Goal: Information Seeking & Learning: Learn about a topic

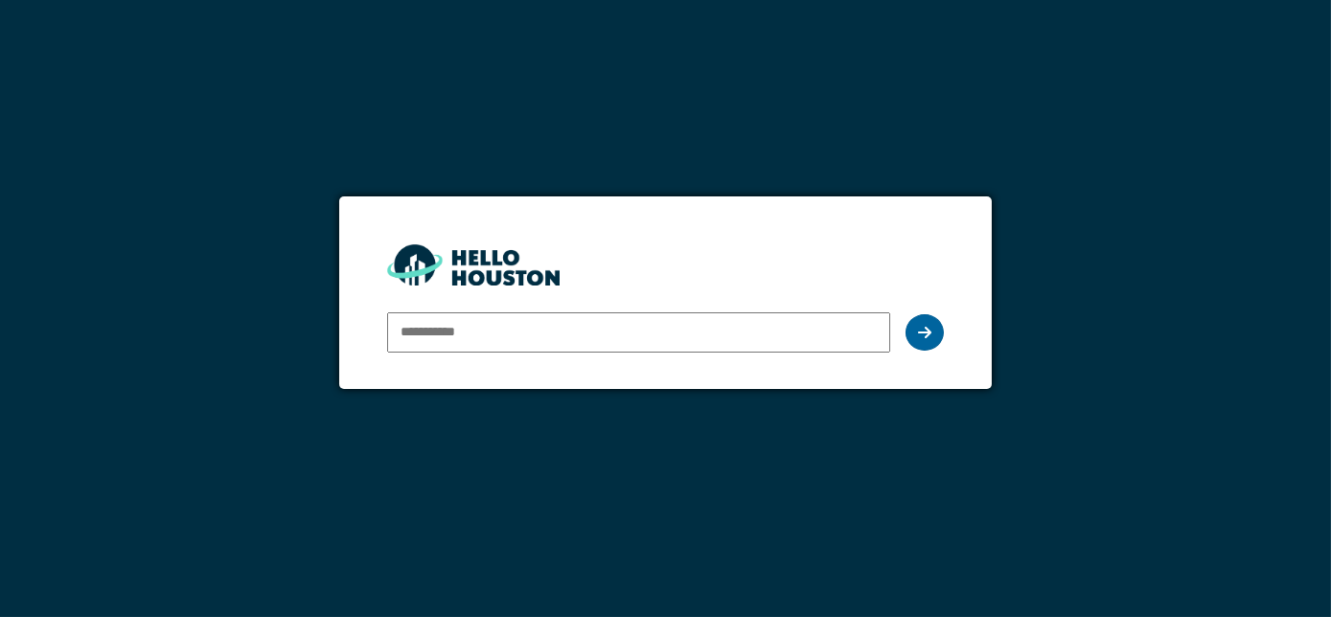
type input "**********"
click at [925, 322] on div at bounding box center [924, 332] width 38 height 36
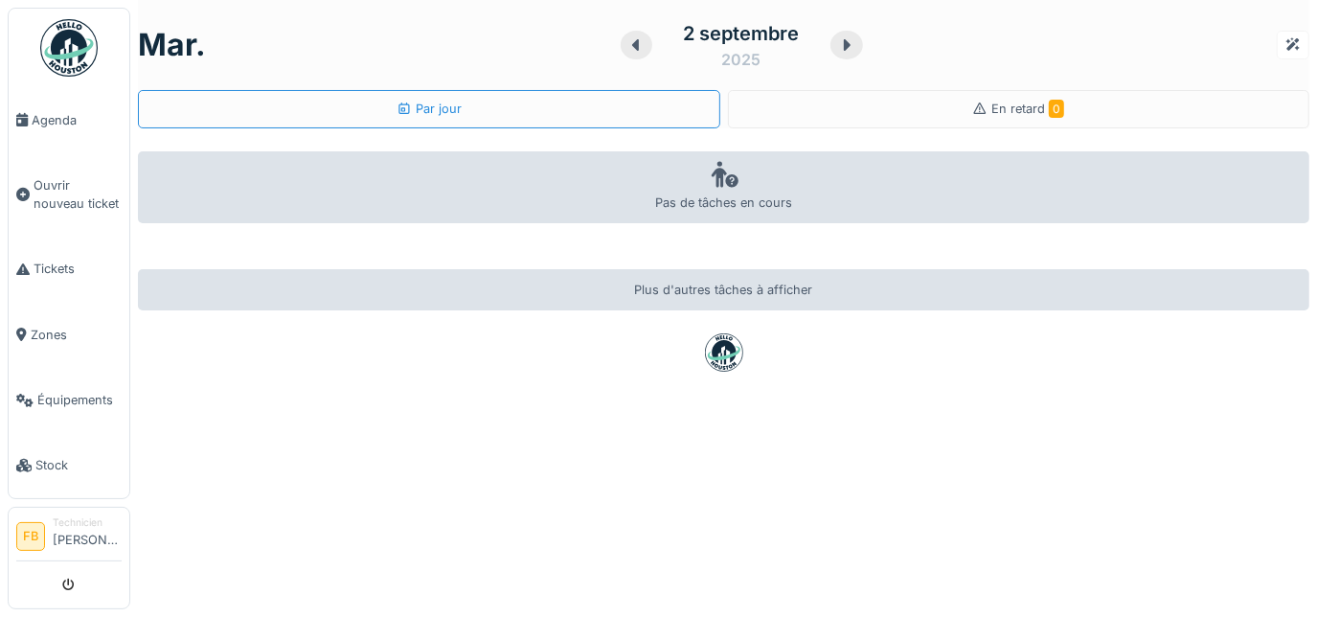
click at [33, 529] on li "FB" at bounding box center [30, 536] width 29 height 29
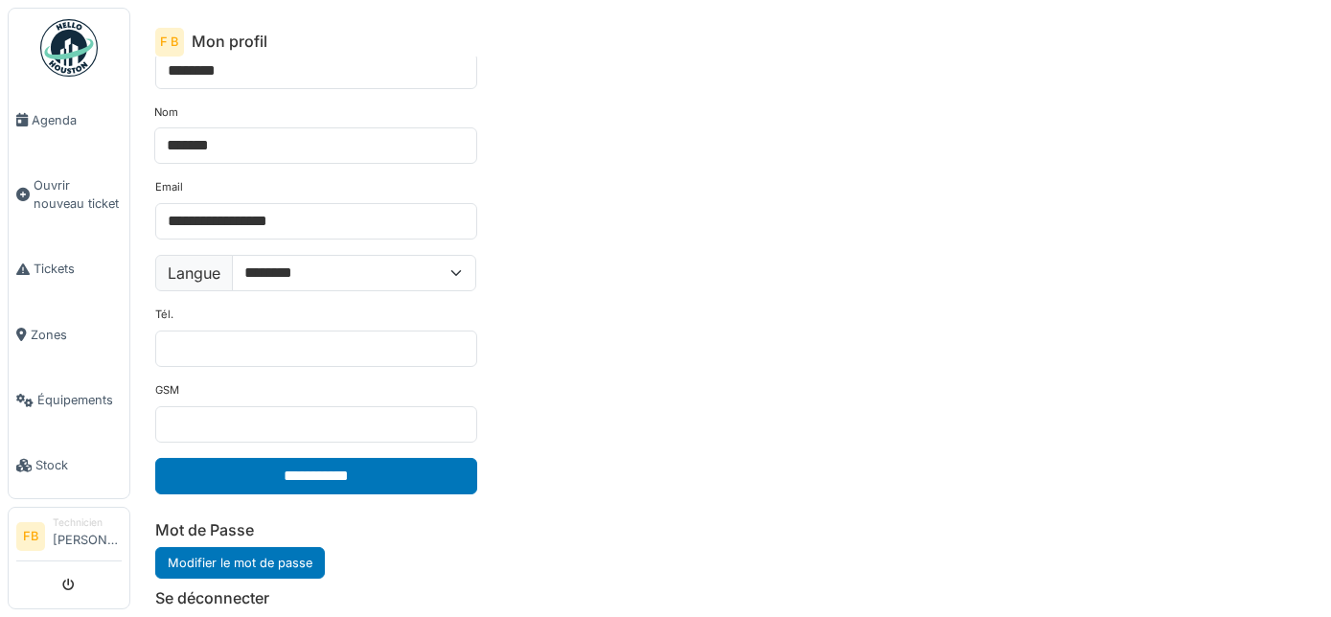
scroll to position [97, 0]
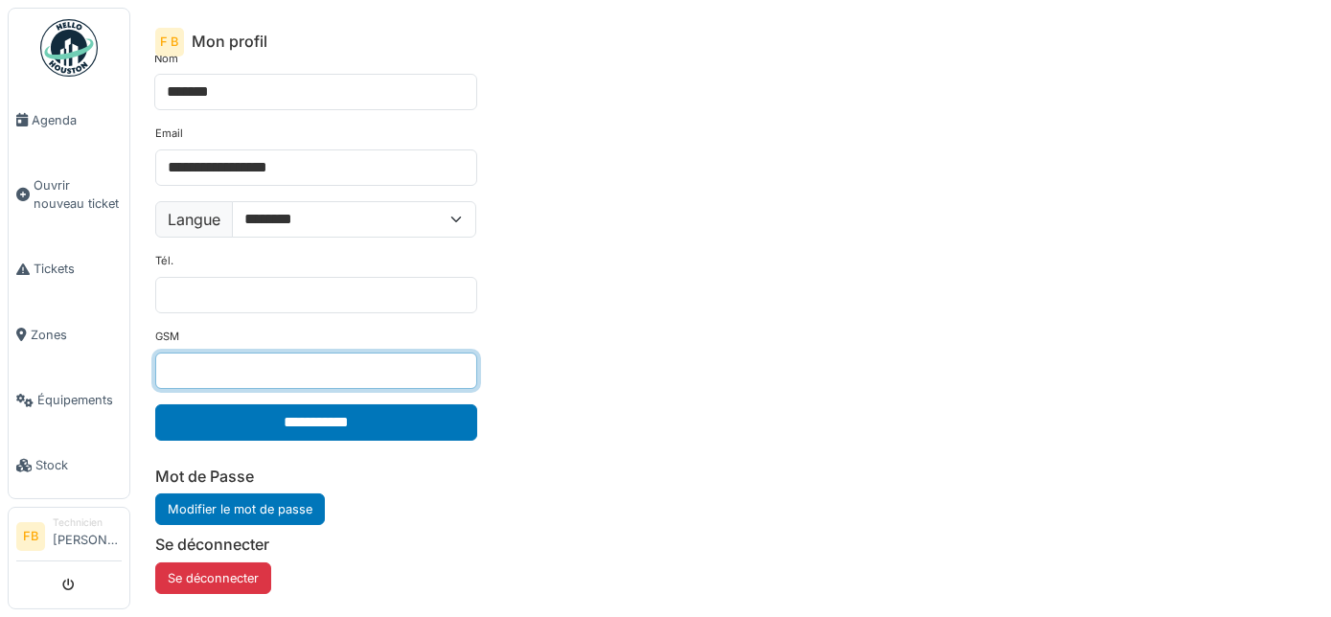
click at [257, 378] on input "GSM" at bounding box center [316, 371] width 322 height 36
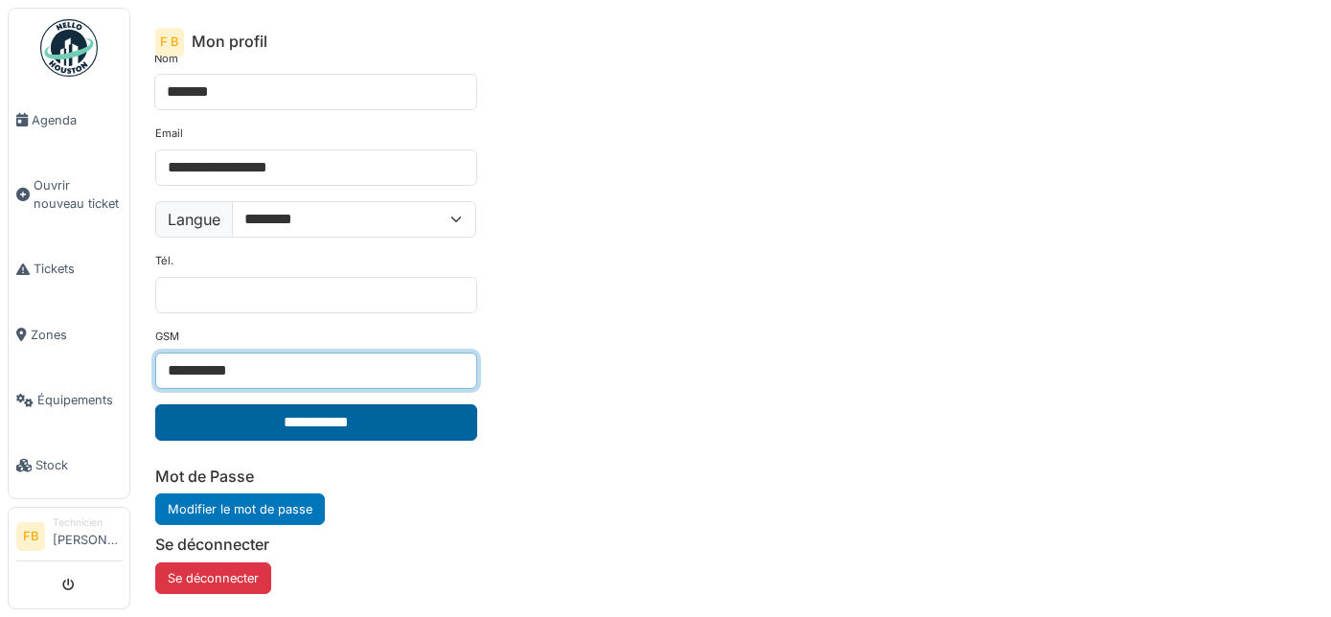
type input "**********"
click at [304, 419] on input "**********" at bounding box center [316, 422] width 322 height 36
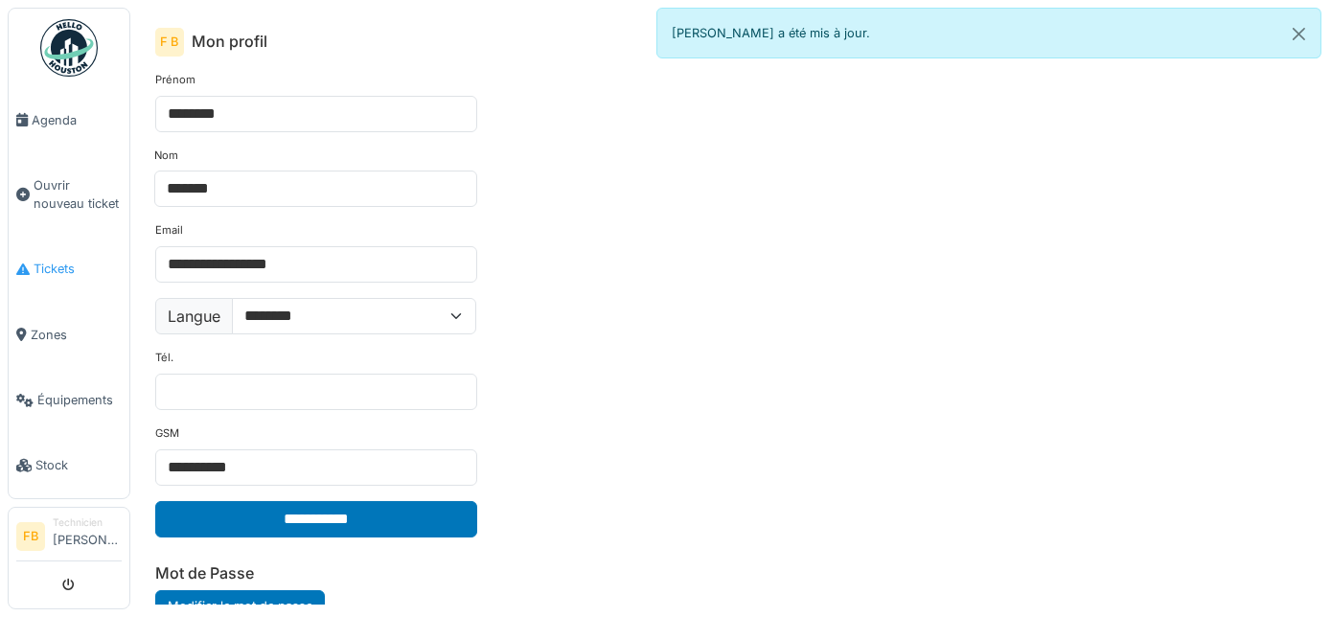
click at [57, 265] on span "Tickets" at bounding box center [78, 269] width 88 height 18
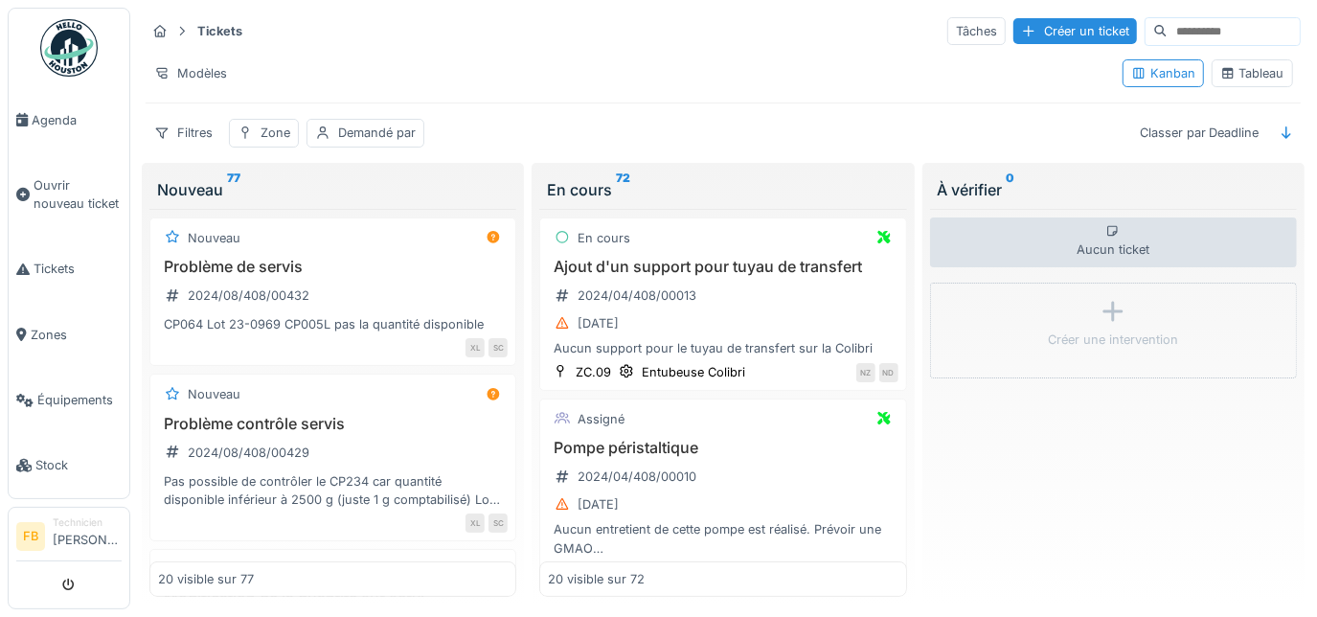
click at [1168, 33] on input at bounding box center [1234, 31] width 132 height 27
drag, startPoint x: 1162, startPoint y: 33, endPoint x: 1028, endPoint y: 108, distance: 154.0
click at [1028, 108] on div "Tickets Tâches Créer un ticket Modèles Kanban Tableau Filtres Zone Demandé par …" at bounding box center [723, 82] width 1171 height 148
click at [261, 124] on div "Zone" at bounding box center [276, 133] width 30 height 18
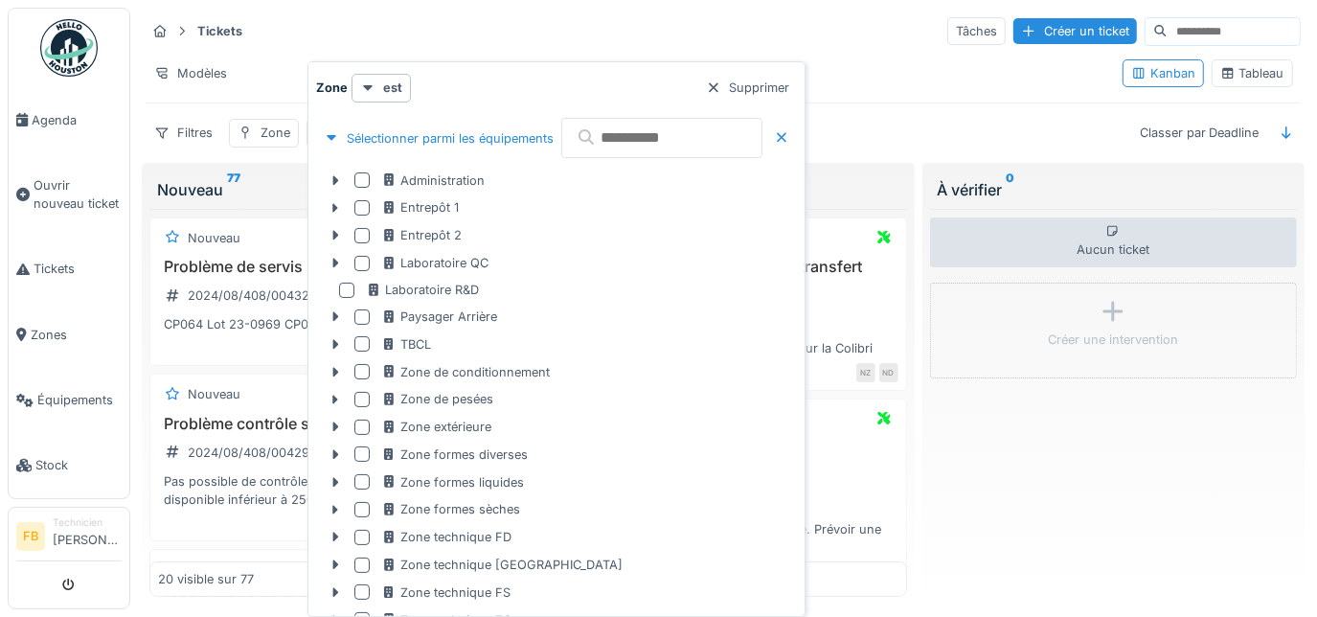
click at [672, 149] on input "text" at bounding box center [661, 138] width 201 height 40
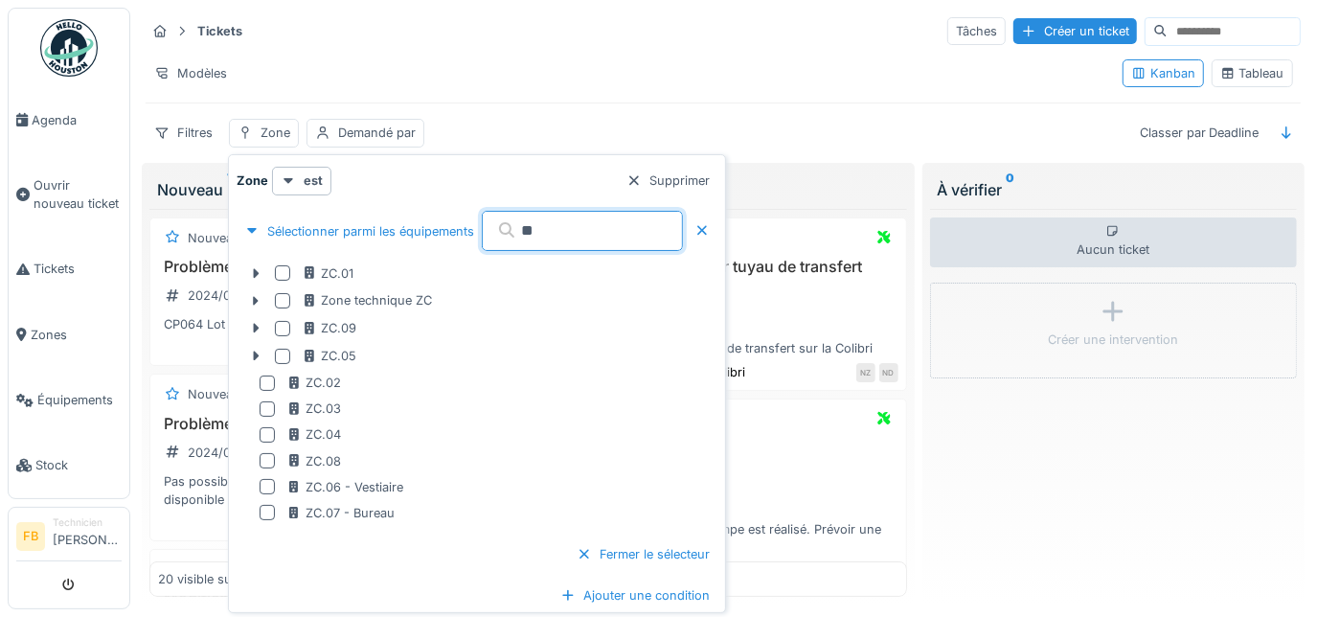
type input "**"
click at [675, 554] on div "Fermer le sélecteur" at bounding box center [643, 554] width 149 height 26
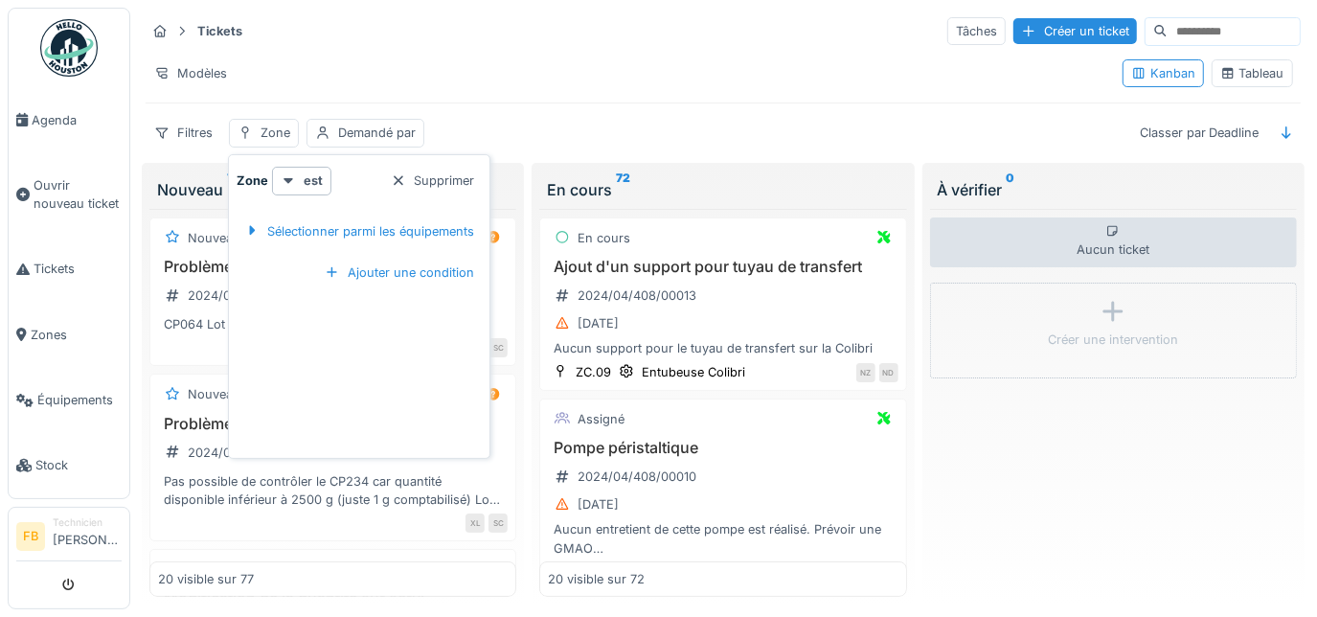
click at [170, 171] on div "Nouveau 77" at bounding box center [332, 190] width 367 height 38
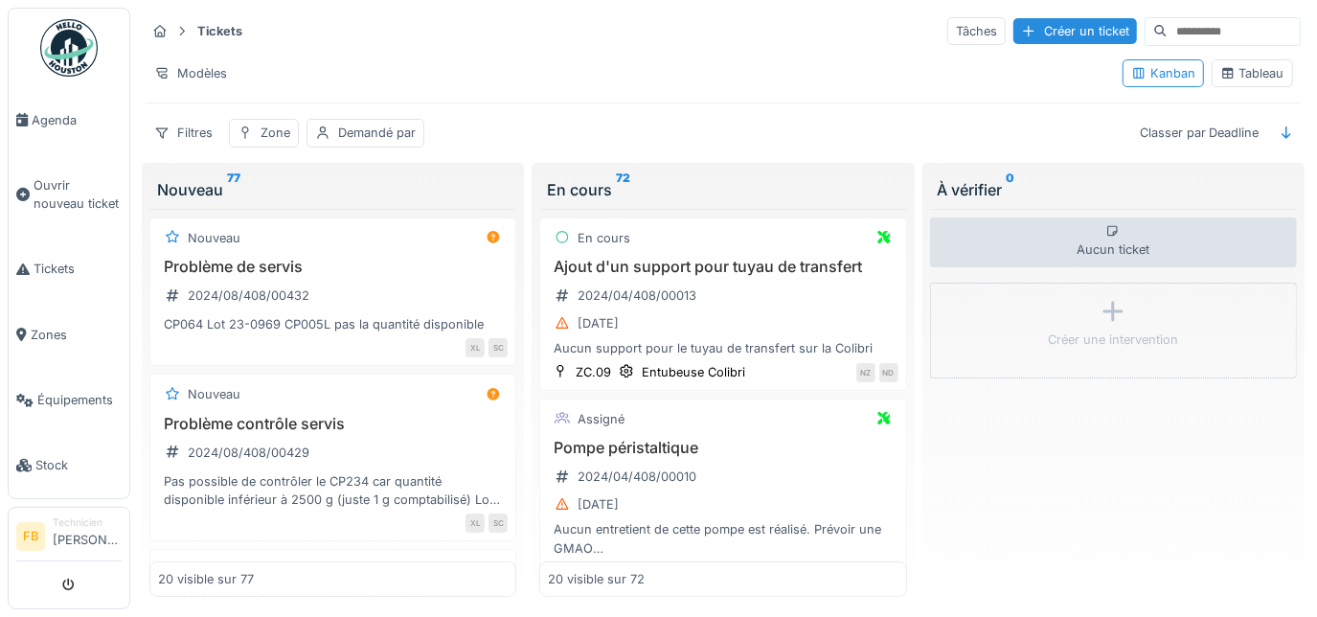
scroll to position [15, 0]
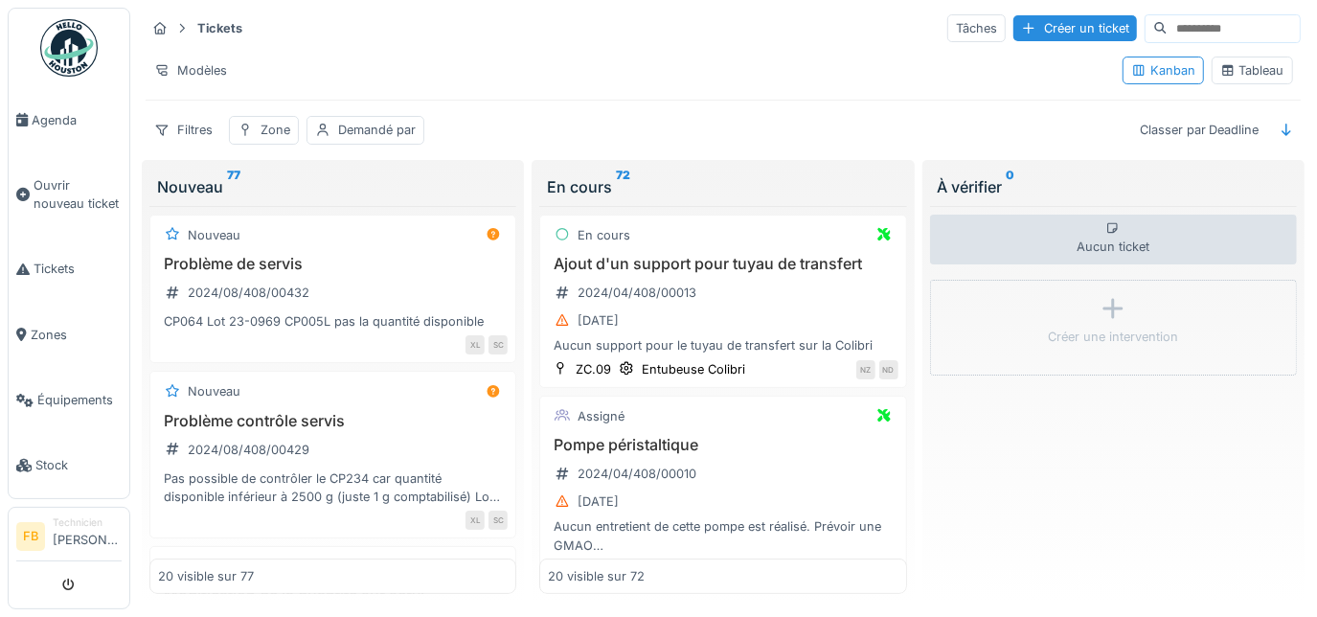
click at [142, 326] on div "Nouveau 77 Nouveau Problème de servis 2024/08/408/00432 CP064 Lot 23-0969 CP005…" at bounding box center [333, 381] width 382 height 443
click at [218, 334] on div "XL SC" at bounding box center [340, 344] width 336 height 20
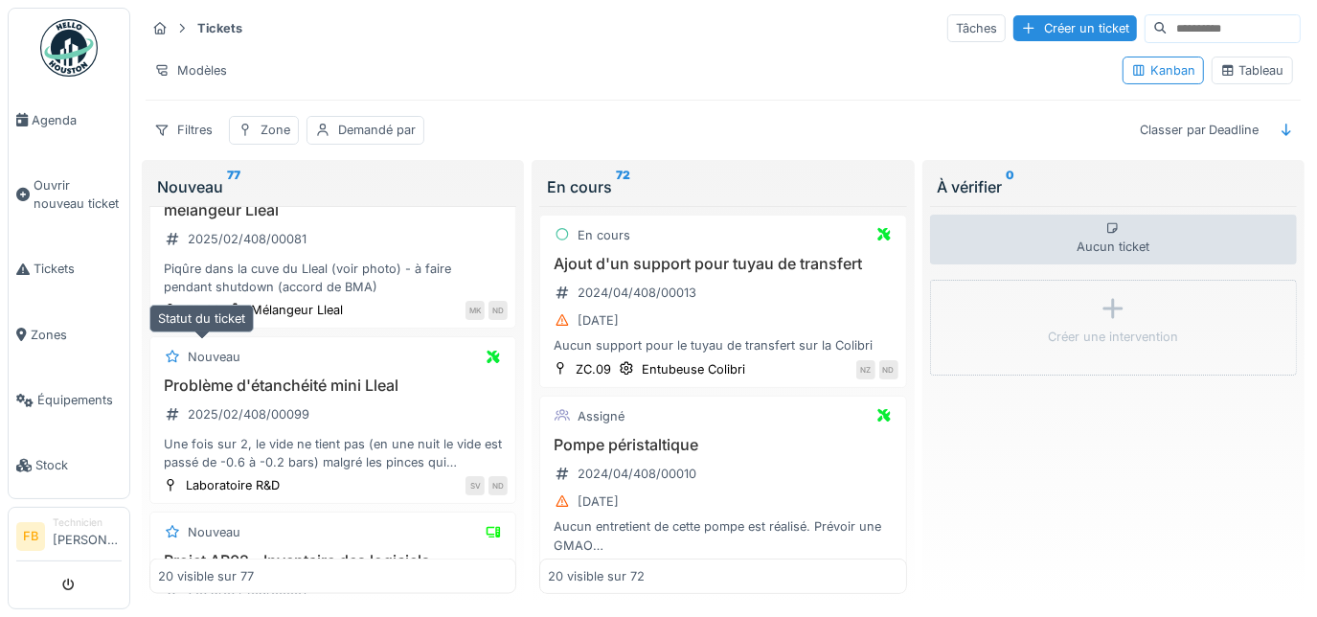
scroll to position [1742, 0]
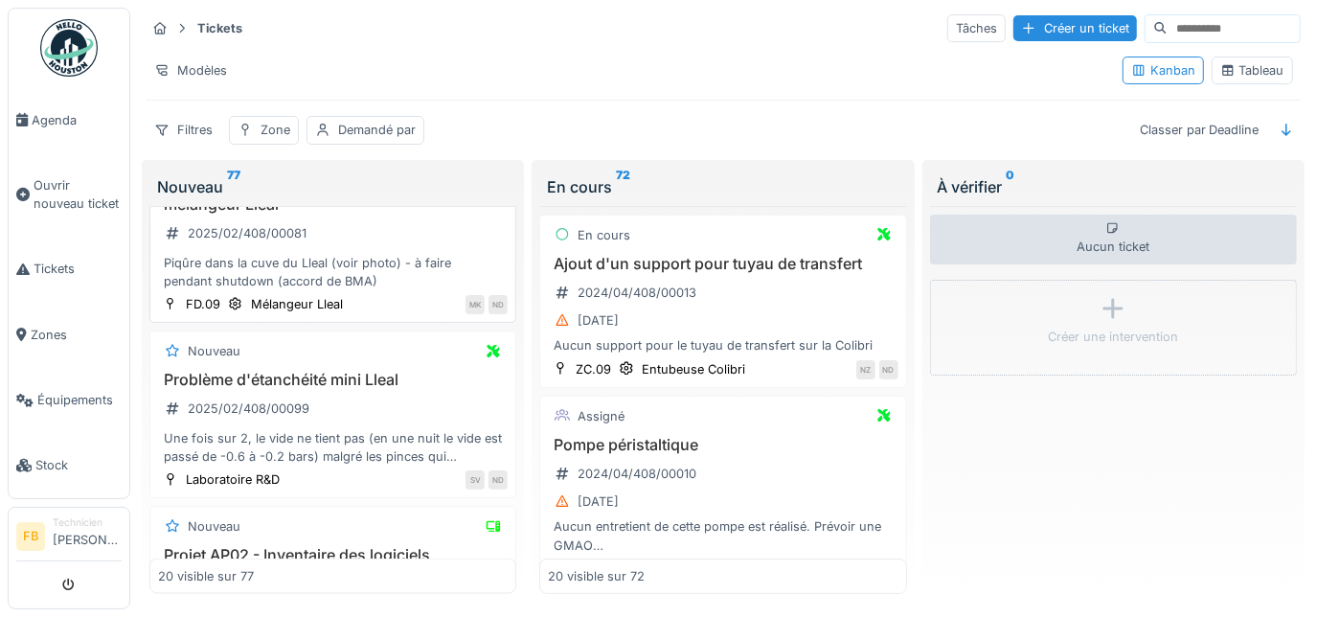
click at [329, 262] on div "Piqûre dans la cuve du Lleal (voir photo) - à faire pendant shutdown (accord de…" at bounding box center [333, 272] width 350 height 36
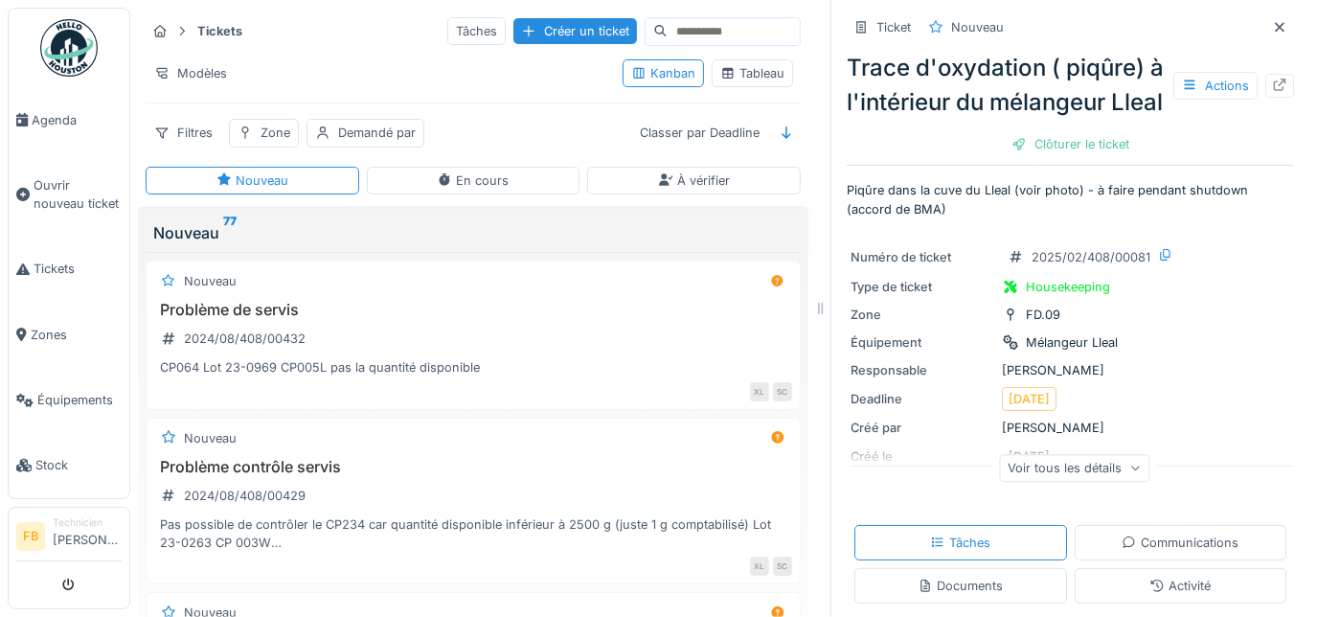
click at [1068, 482] on div "Voir tous les détails" at bounding box center [1074, 468] width 150 height 28
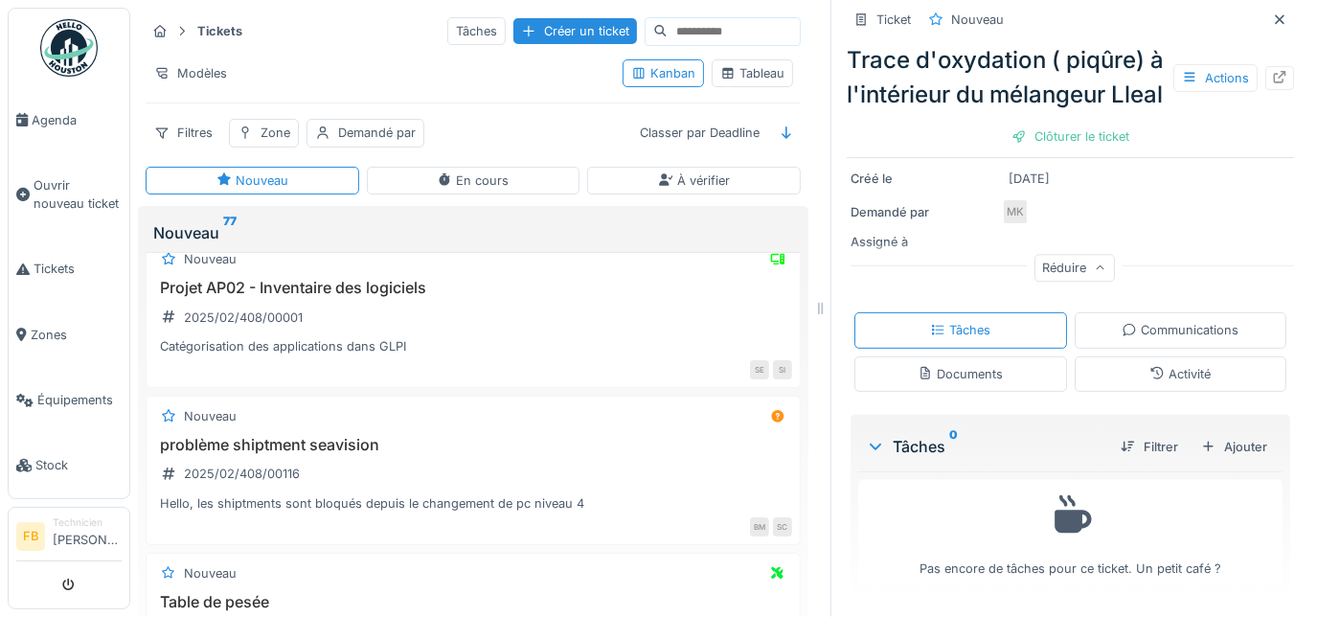
scroll to position [1912, 0]
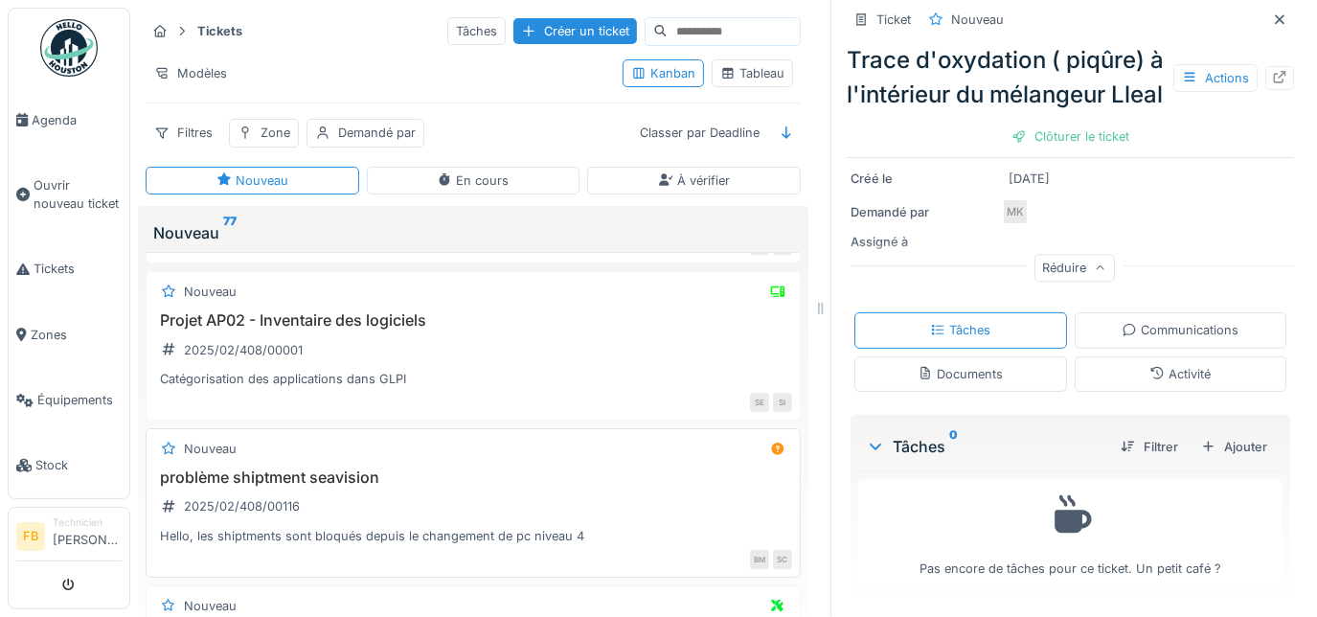
click at [330, 527] on div "Hello, les shiptments sont bloqués depuis le changement de pc niveau 4" at bounding box center [473, 536] width 638 height 18
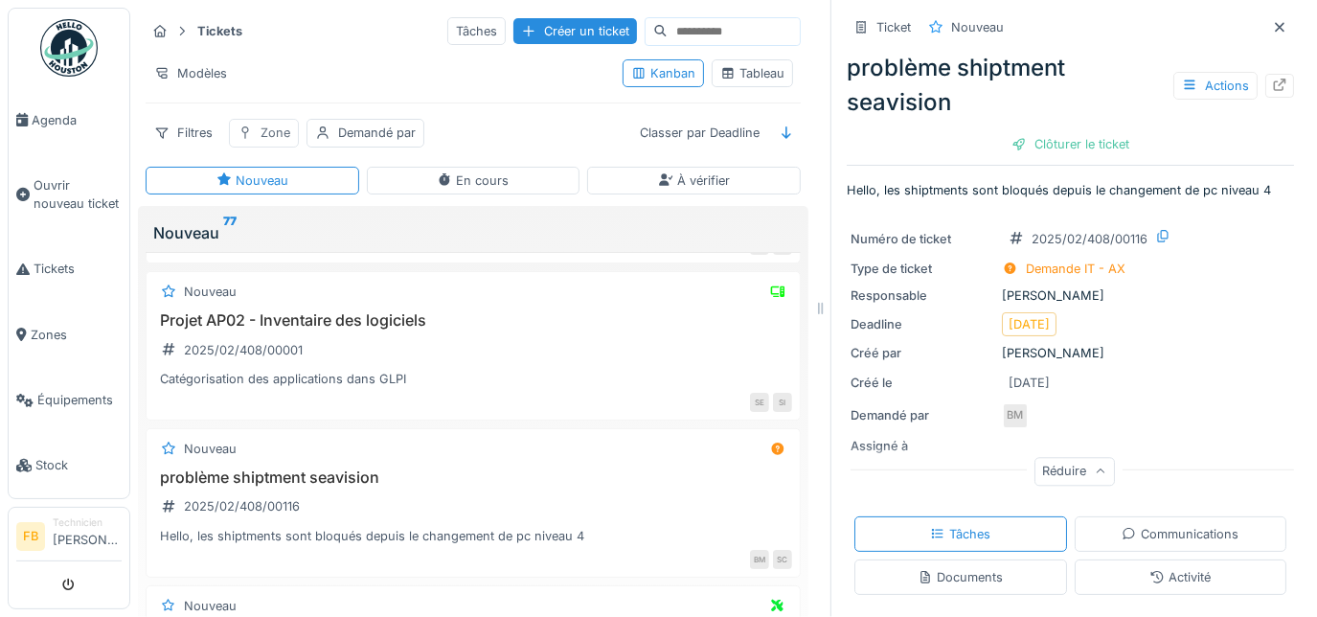
click at [265, 124] on div "Zone" at bounding box center [276, 133] width 30 height 18
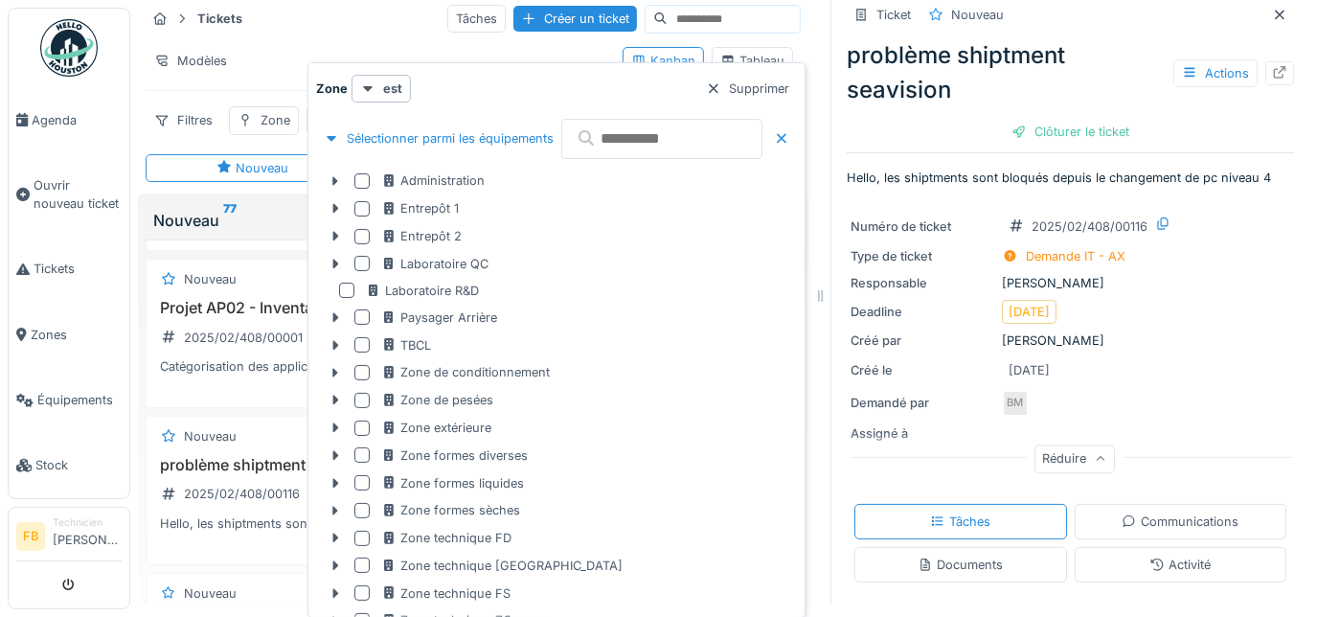
click at [620, 150] on input "text" at bounding box center [661, 139] width 201 height 40
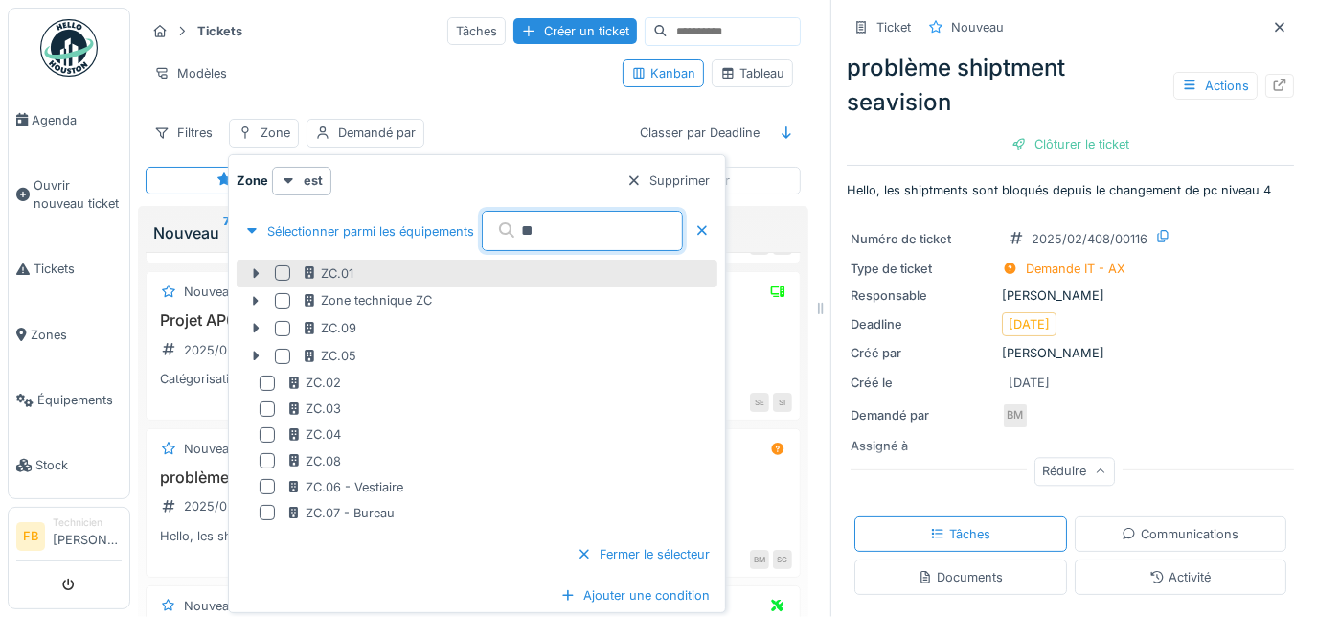
type input "**"
click at [283, 265] on div at bounding box center [282, 272] width 15 height 15
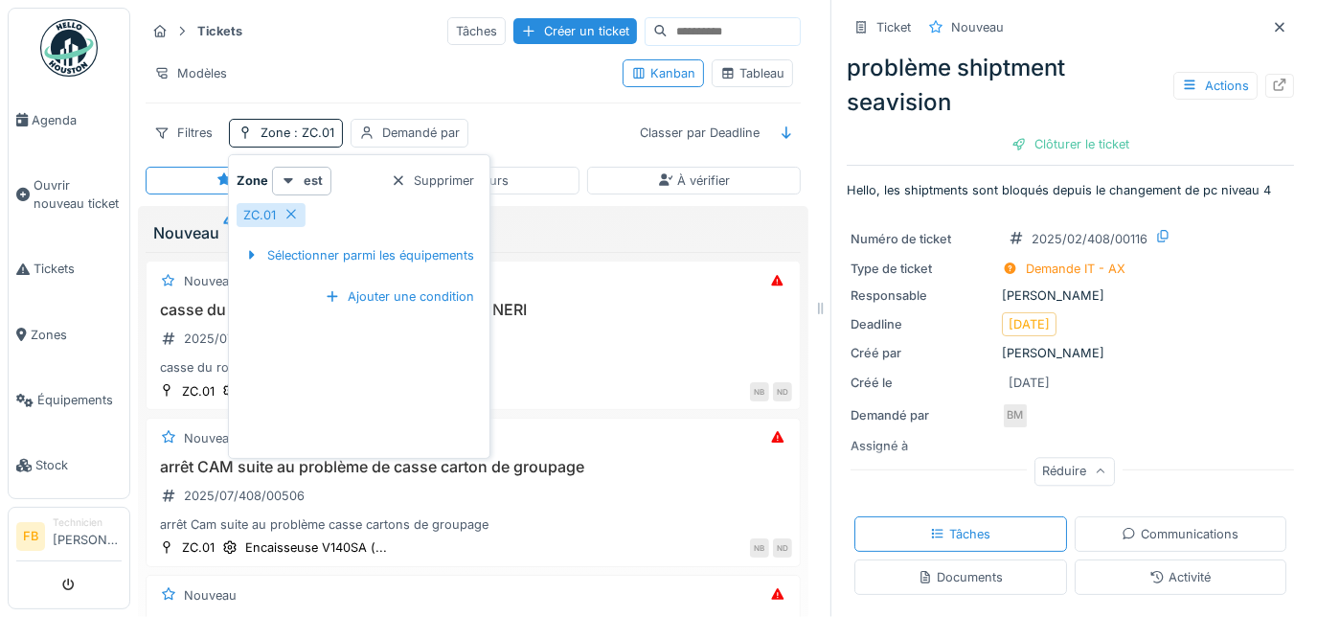
click at [564, 221] on div "Nouveau 4" at bounding box center [473, 232] width 640 height 23
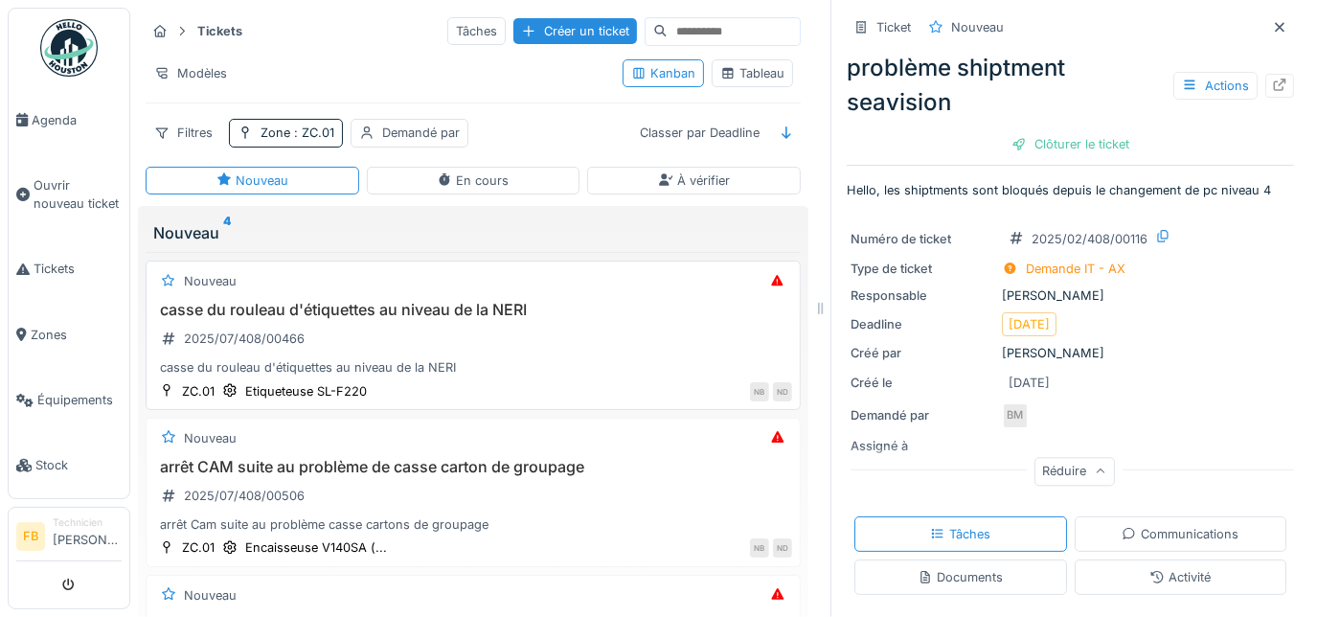
click at [357, 301] on h3 "casse du rouleau d'étiquettes au niveau de la NERI" at bounding box center [473, 310] width 638 height 18
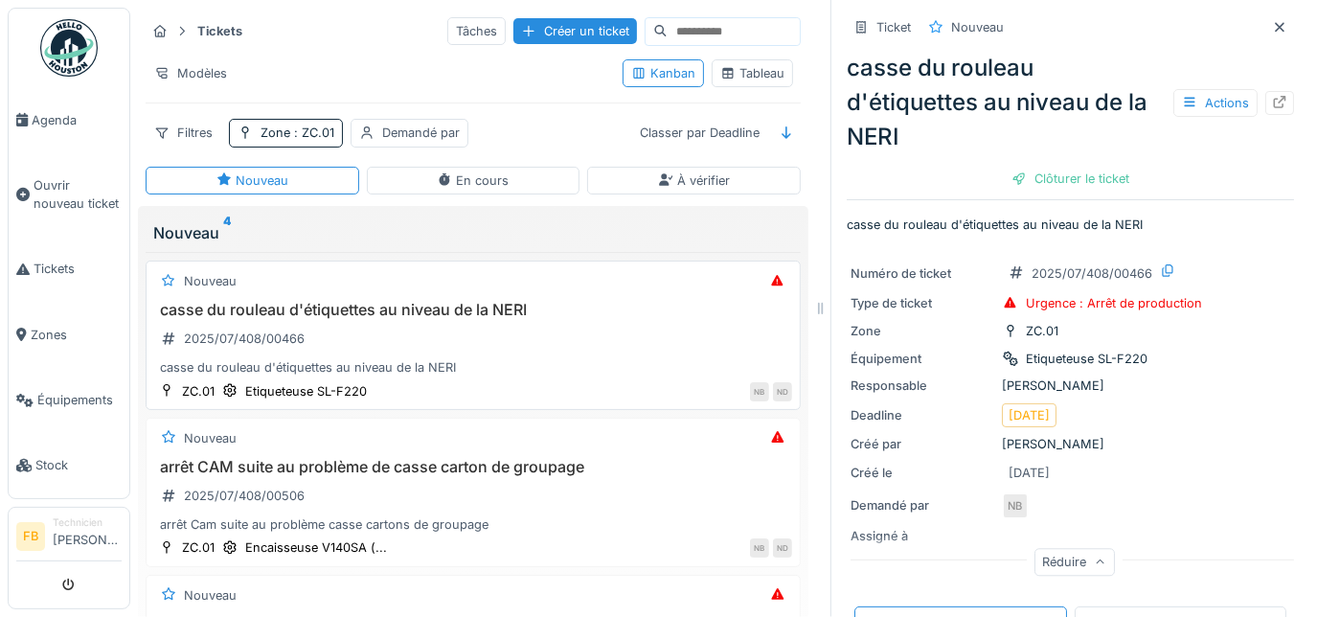
click at [357, 301] on h3 "casse du rouleau d'étiquettes au niveau de la NERI" at bounding box center [473, 310] width 638 height 18
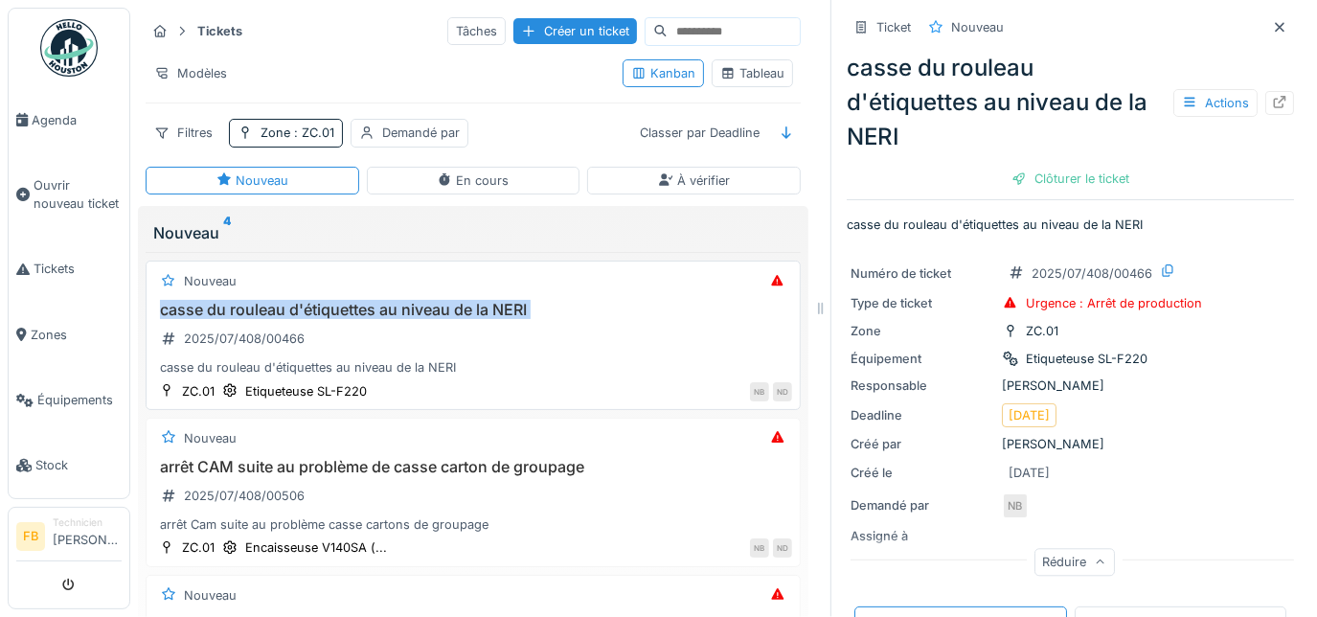
click at [357, 301] on h3 "casse du rouleau d'étiquettes au niveau de la NERI" at bounding box center [473, 310] width 638 height 18
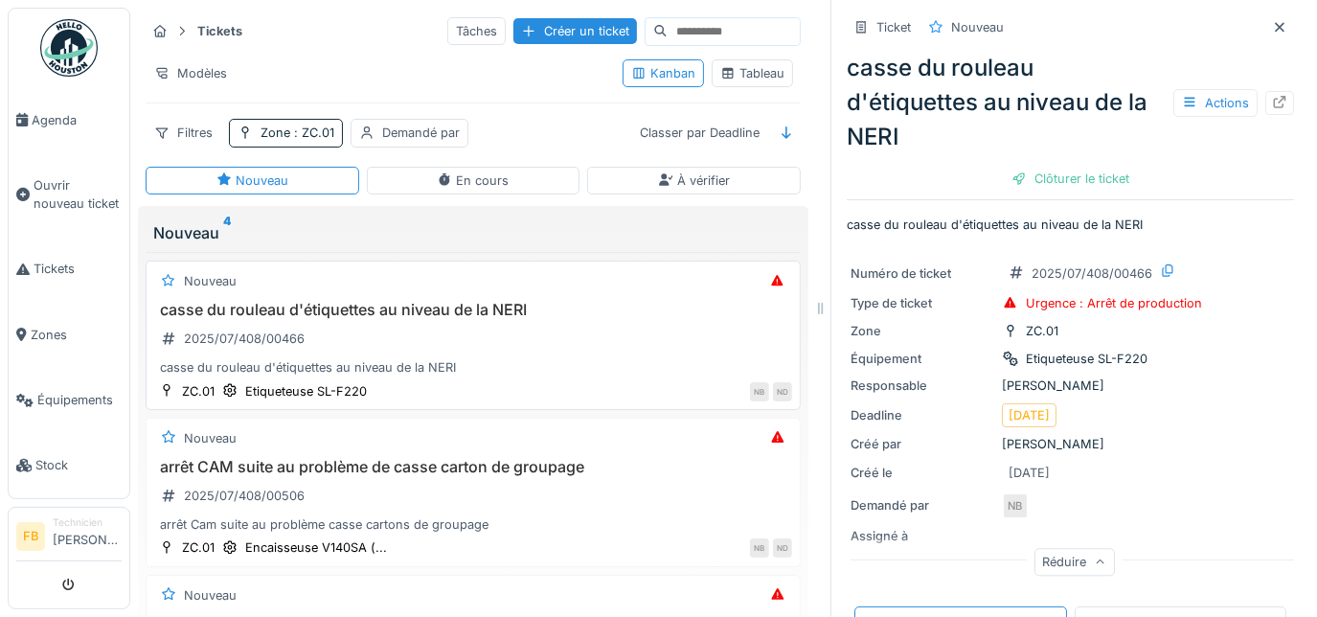
drag, startPoint x: 357, startPoint y: 298, endPoint x: 554, endPoint y: 345, distance: 202.0
click at [554, 358] on div "casse du rouleau d'étiquettes au niveau de la NERI" at bounding box center [473, 367] width 638 height 18
click at [330, 301] on h3 "casse du rouleau d'étiquettes au niveau de la NERI" at bounding box center [473, 310] width 638 height 18
drag, startPoint x: 1297, startPoint y: 286, endPoint x: 1295, endPoint y: 309, distance: 22.1
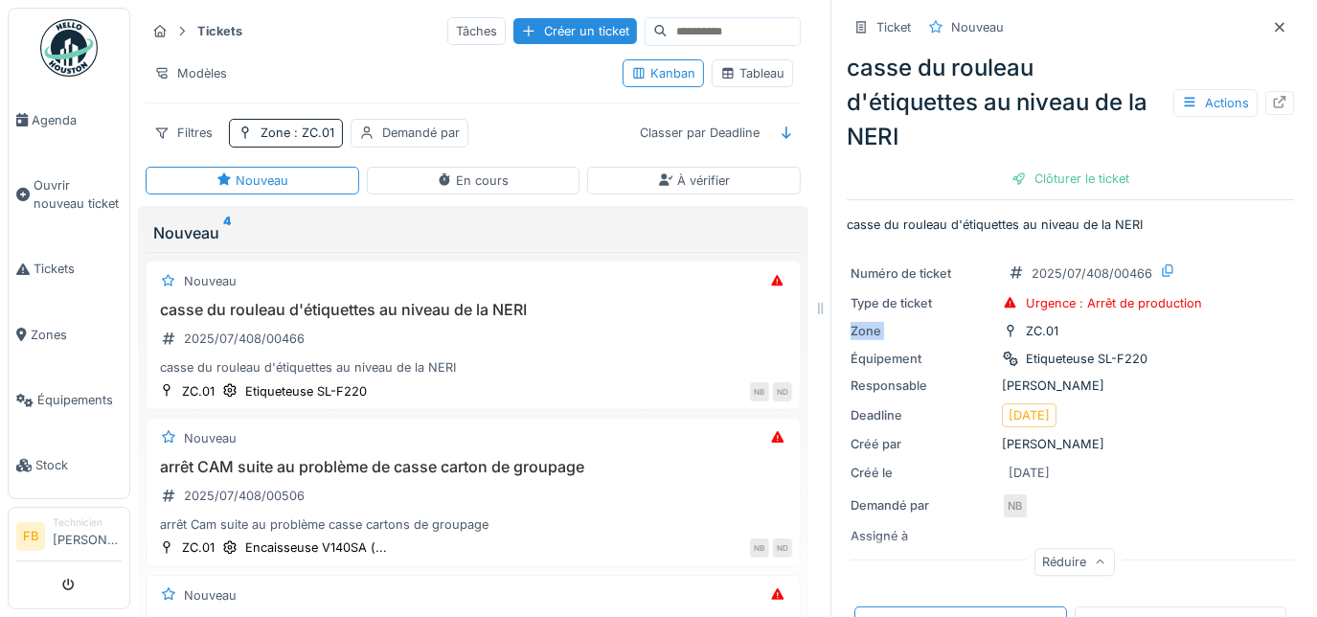
click at [1295, 309] on div "Tickets Tâches Créer un ticket Modèles Kanban Tableau Filtres Zone : ZC.01 Dema…" at bounding box center [723, 308] width 1187 height 617
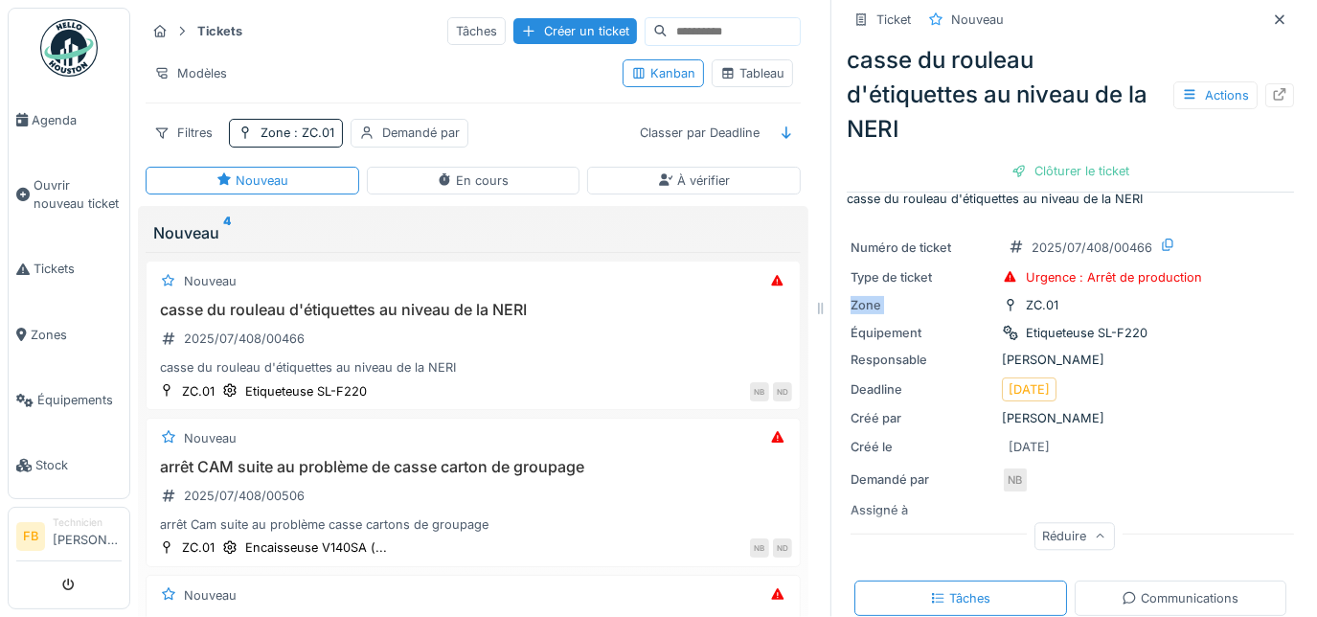
scroll to position [18, 0]
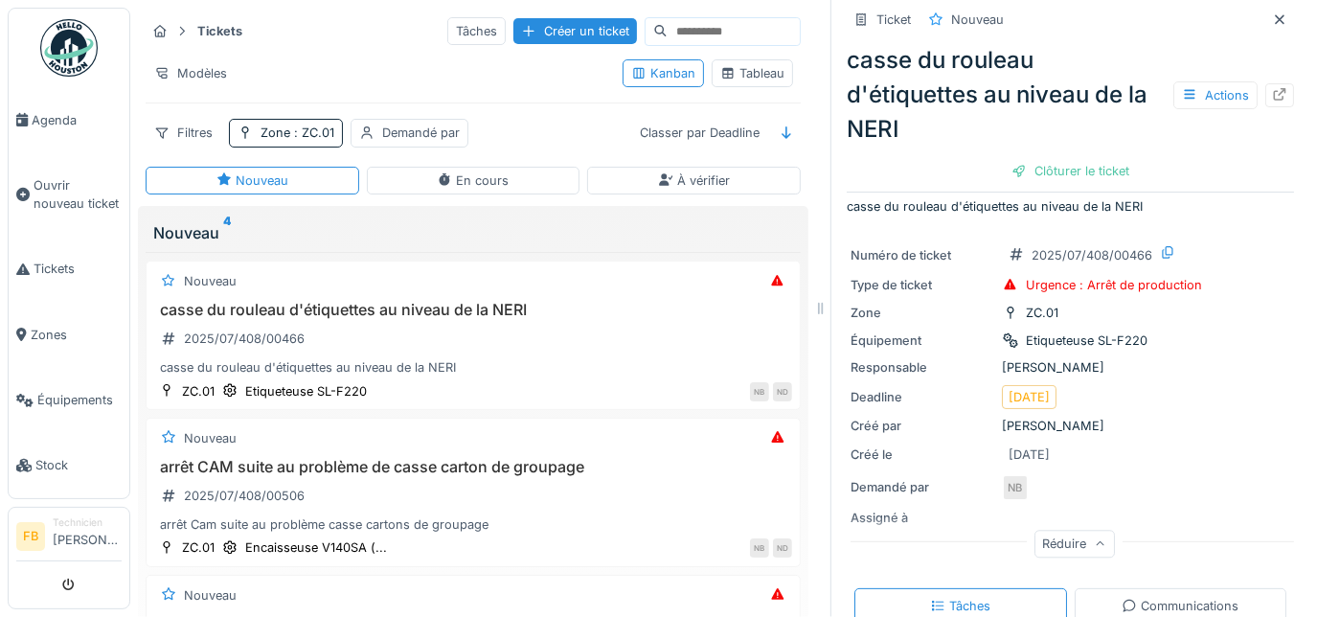
click at [1252, 95] on div "casse du rouleau d'étiquettes au niveau de la NERI Actions" at bounding box center [1070, 94] width 447 height 103
click at [1274, 88] on icon at bounding box center [1280, 94] width 12 height 12
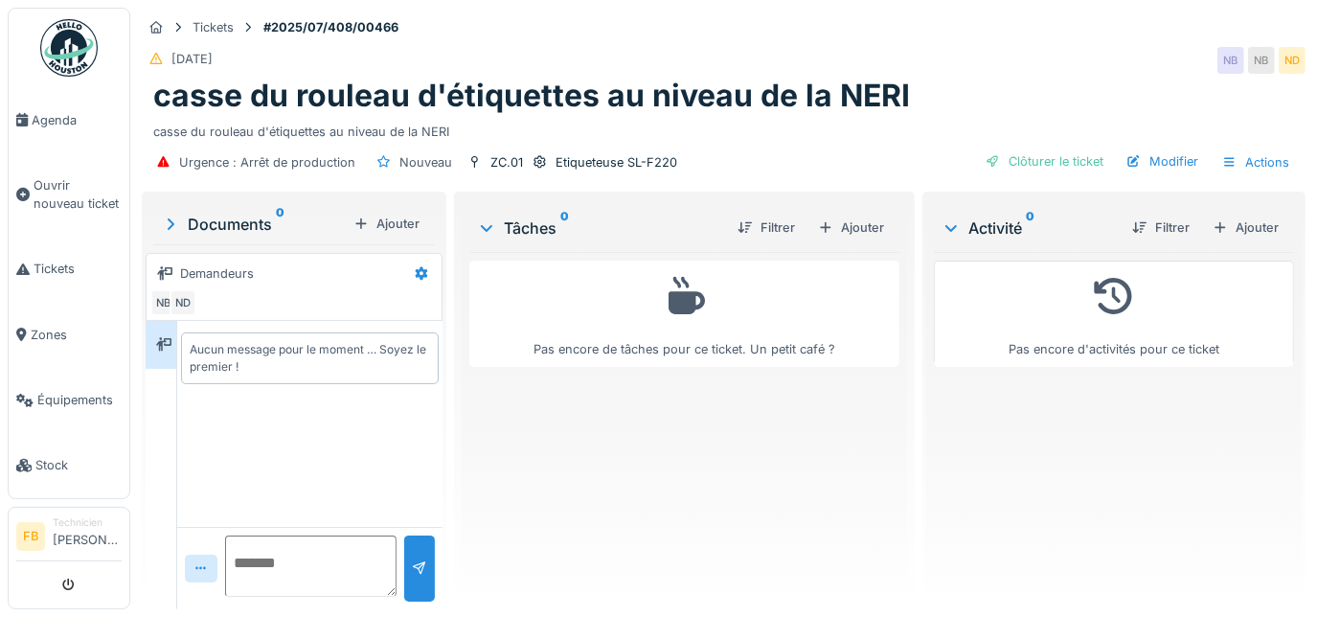
click at [1249, 80] on div "casse du rouleau d'étiquettes au niveau de la NERI" at bounding box center [723, 96] width 1141 height 36
click at [43, 247] on link "Tickets" at bounding box center [69, 269] width 121 height 65
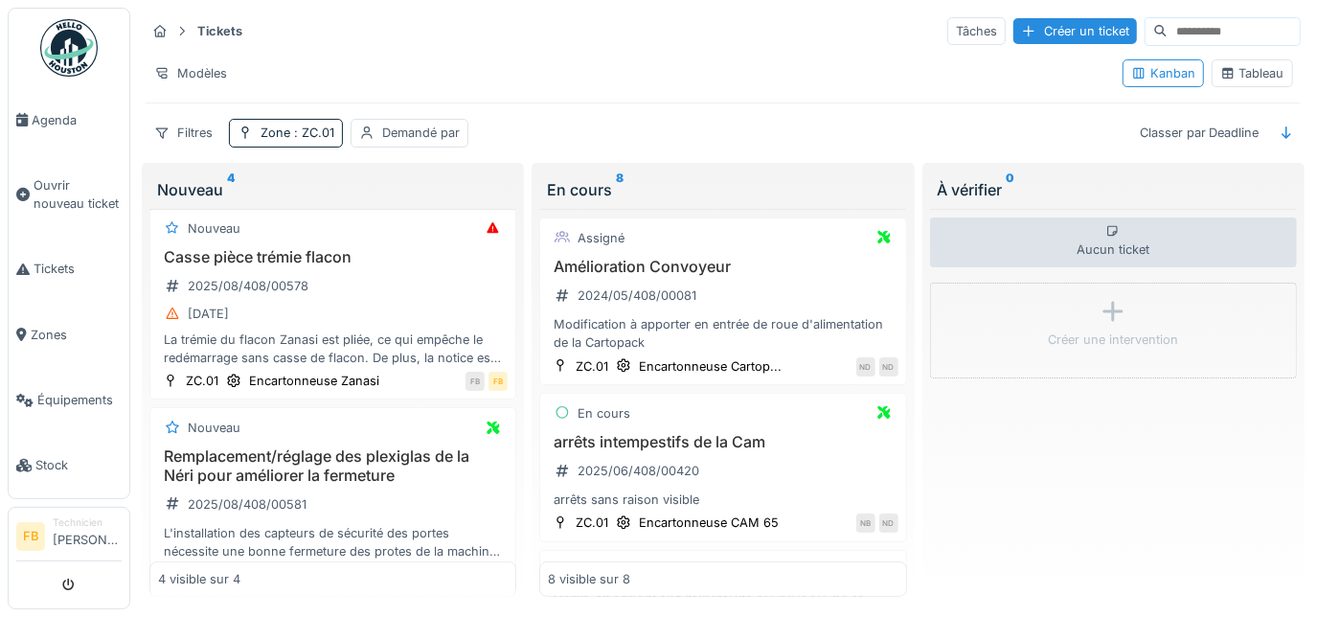
scroll to position [356, 0]
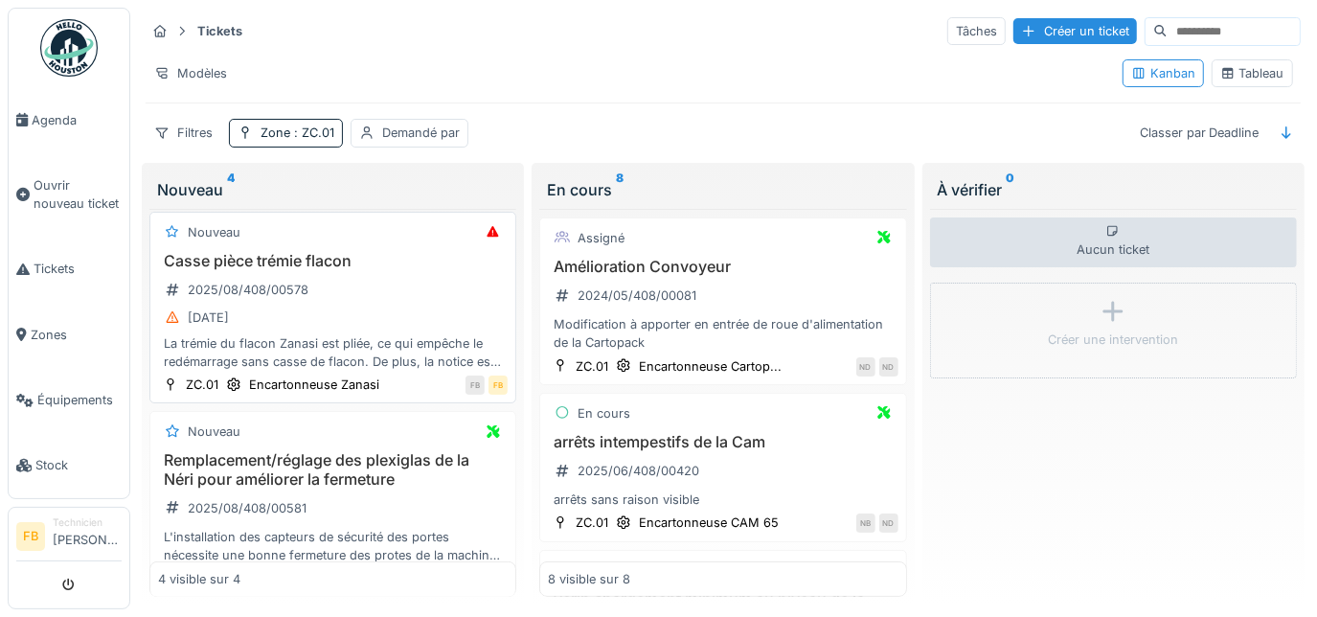
click at [356, 371] on div "La trémie du flacon Zanasi est pliée, ce qui empêche le redémarrage sans casse …" at bounding box center [333, 352] width 350 height 36
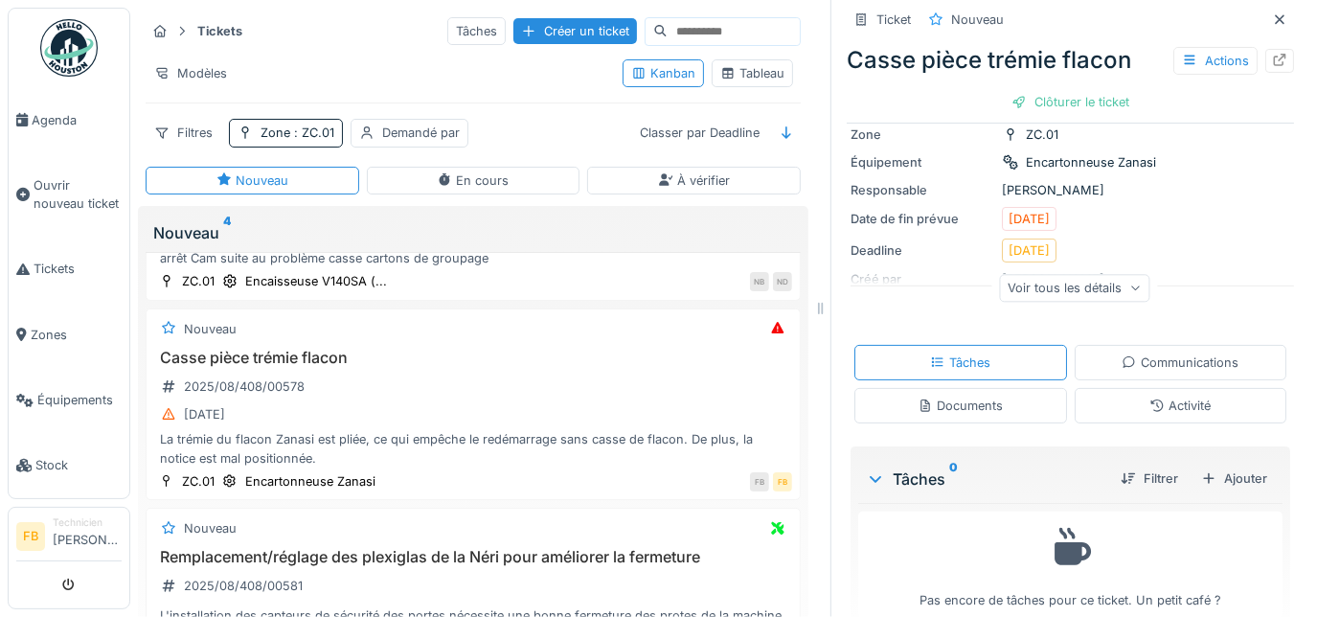
scroll to position [178, 0]
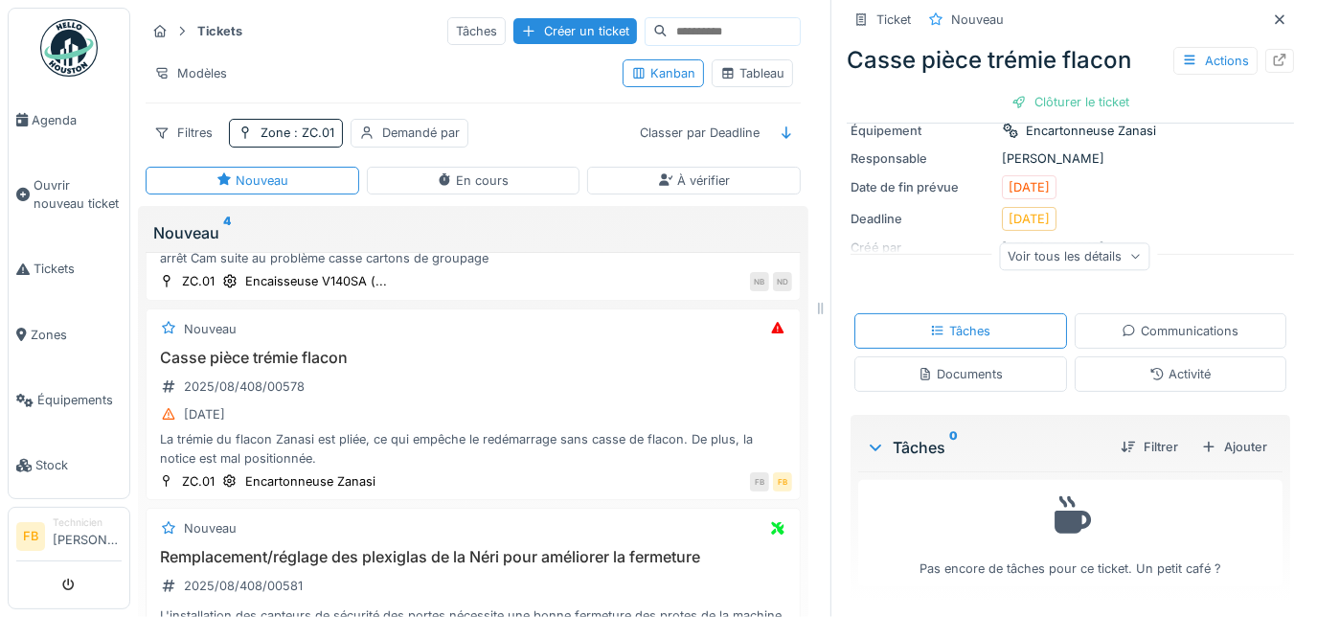
click at [1121, 261] on div "Voir tous les détails" at bounding box center [1074, 256] width 150 height 28
